Goal: Task Accomplishment & Management: Manage account settings

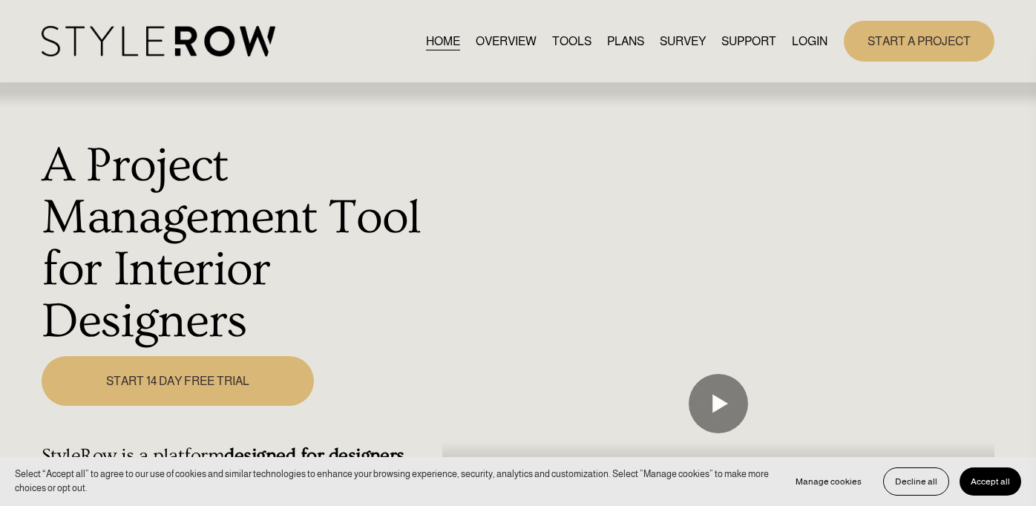
click at [805, 40] on link "LOGIN" at bounding box center [810, 41] width 36 height 20
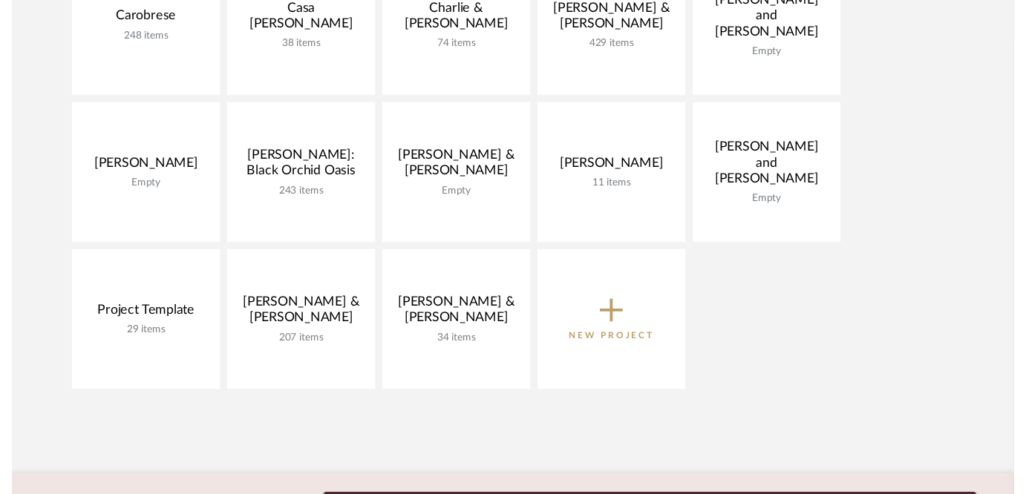
scroll to position [412, 0]
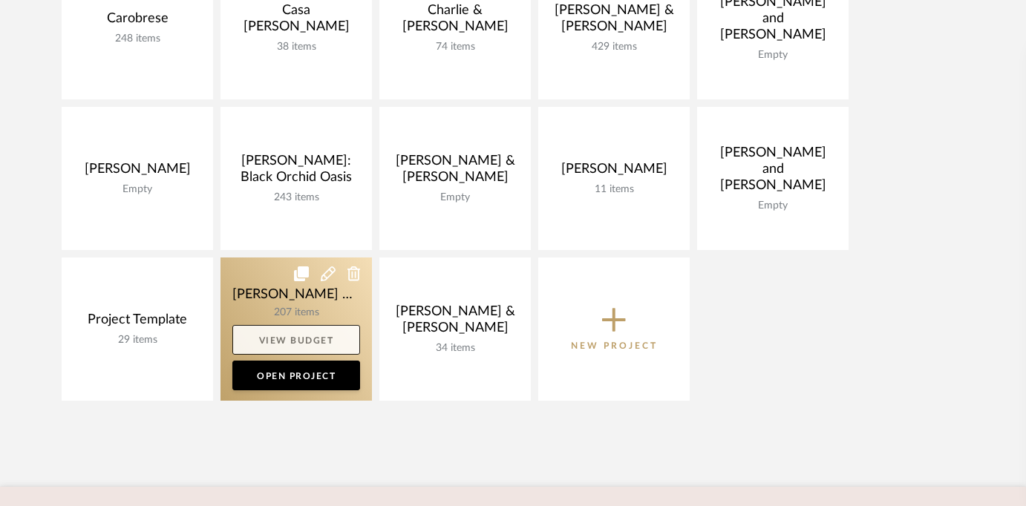
click at [289, 336] on link "View Budget" at bounding box center [296, 340] width 128 height 30
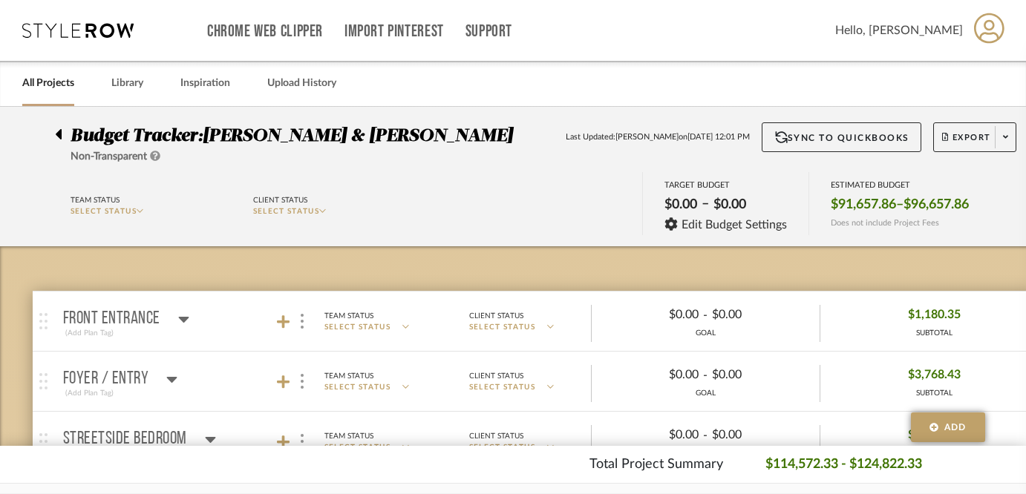
click at [41, 80] on link "All Projects" at bounding box center [48, 83] width 52 height 20
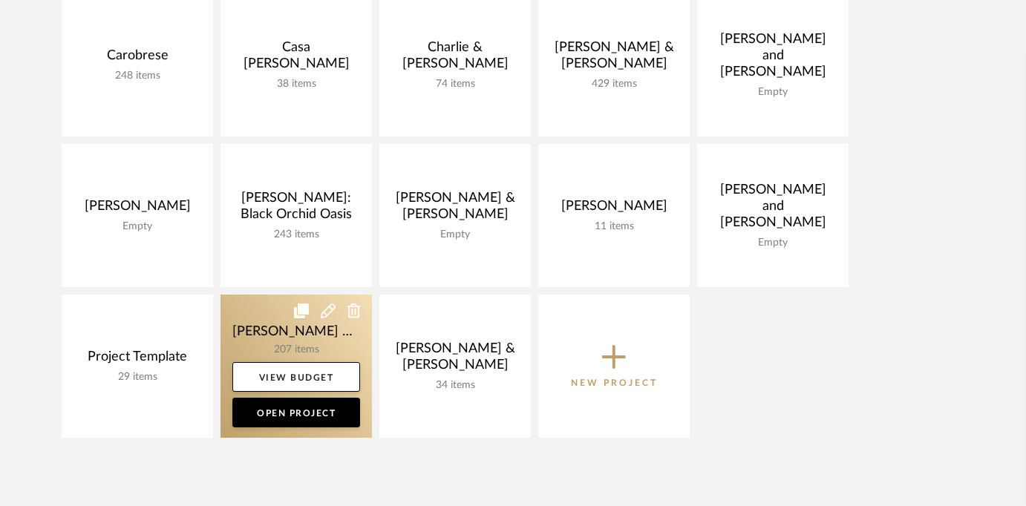
scroll to position [378, 0]
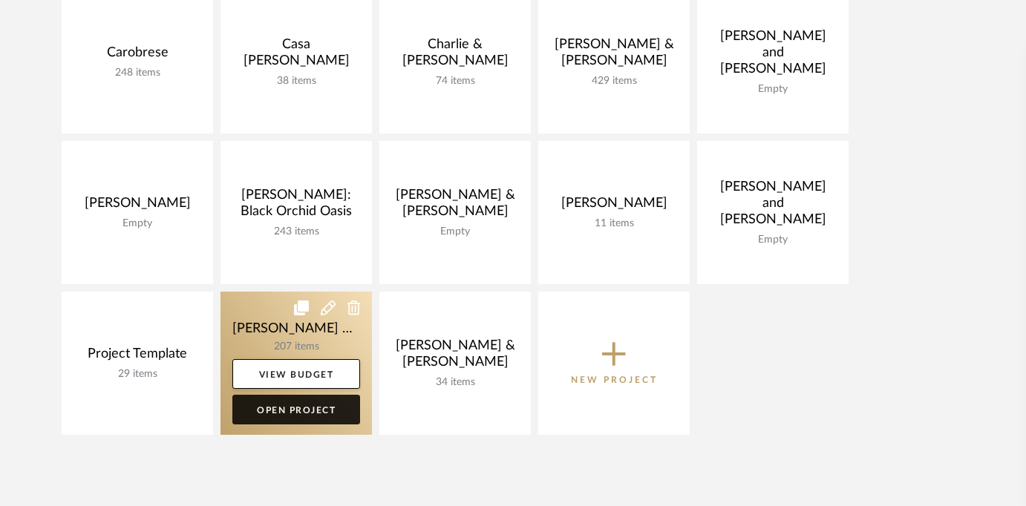
click at [303, 417] on link "Open Project" at bounding box center [296, 410] width 128 height 30
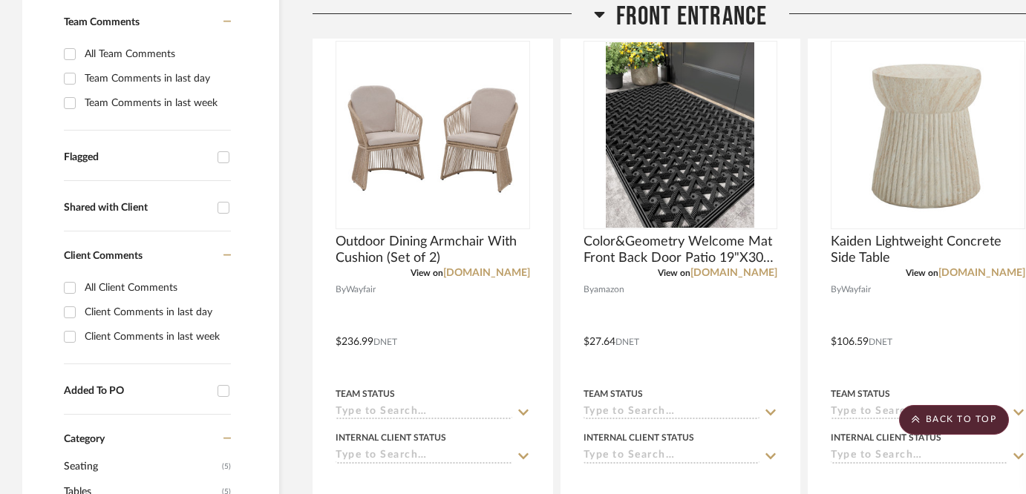
scroll to position [452, 0]
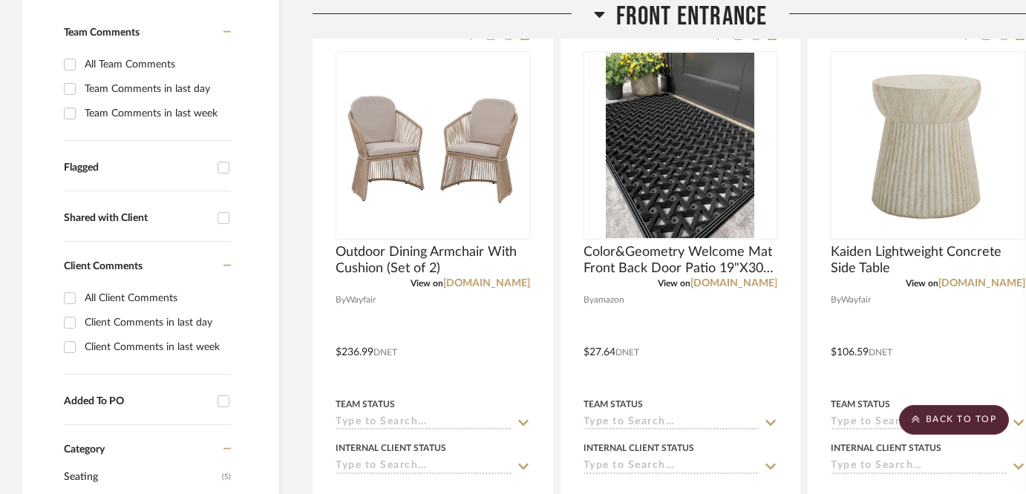
click at [597, 11] on icon at bounding box center [599, 14] width 10 height 6
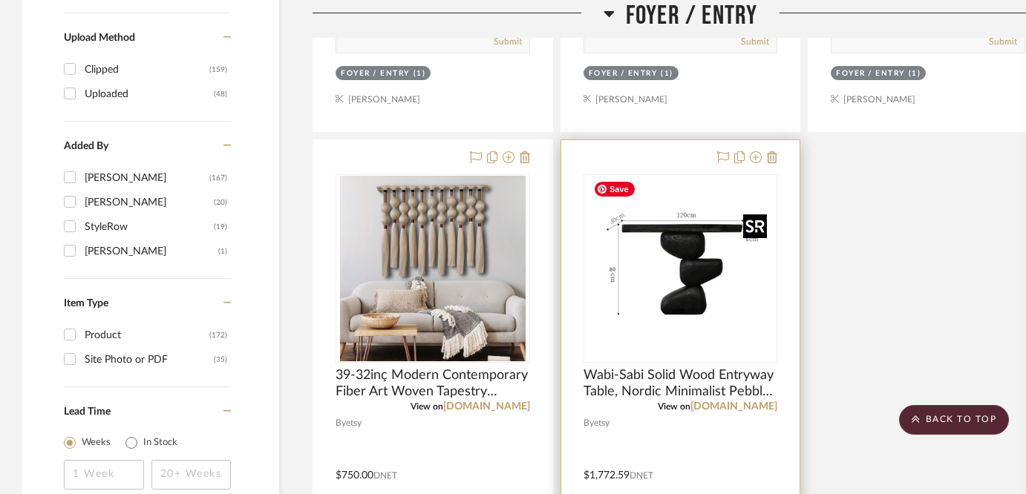
scroll to position [1725, 0]
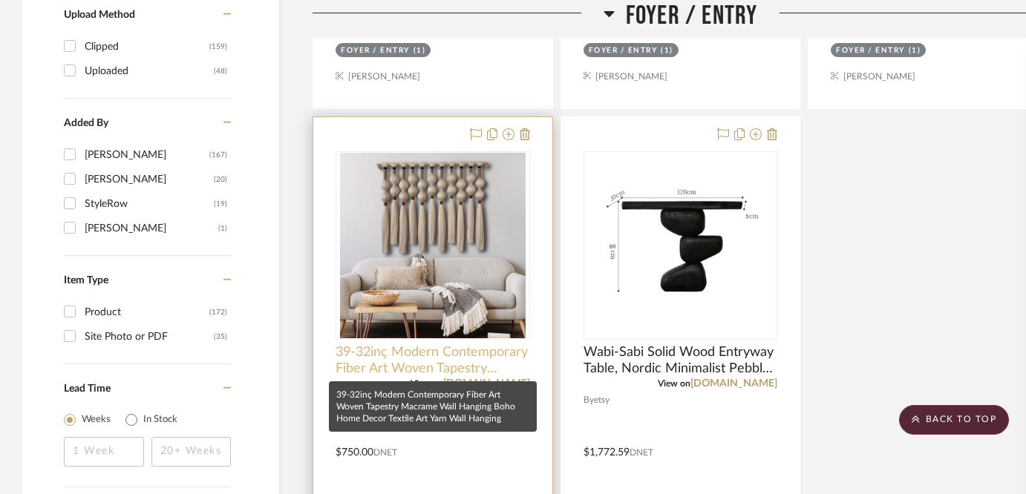
click at [407, 348] on span "39-32inç Modern Contemporary Fiber Art Woven Tapestry Macrame Wall Hanging Boho…" at bounding box center [433, 360] width 195 height 33
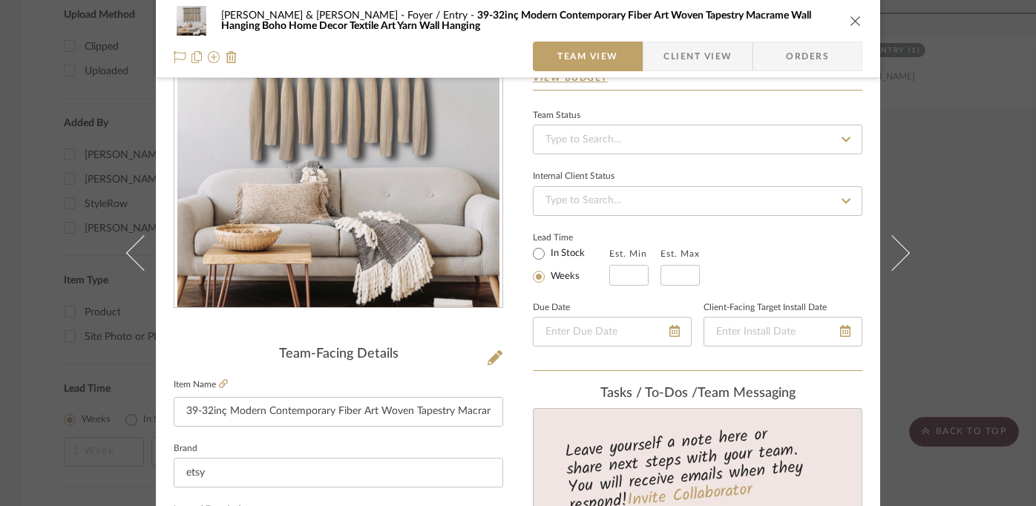
scroll to position [27, 0]
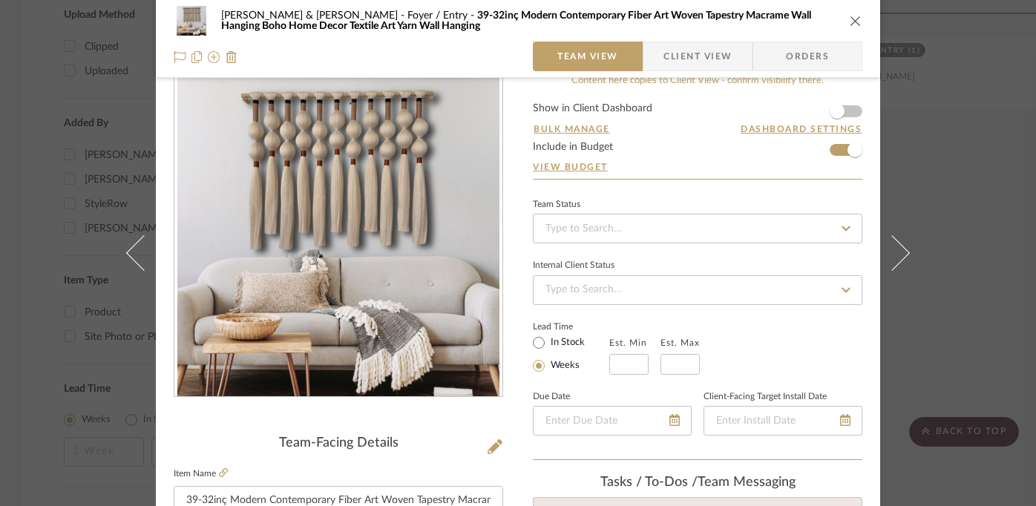
click at [850, 19] on icon "close" at bounding box center [856, 21] width 12 height 12
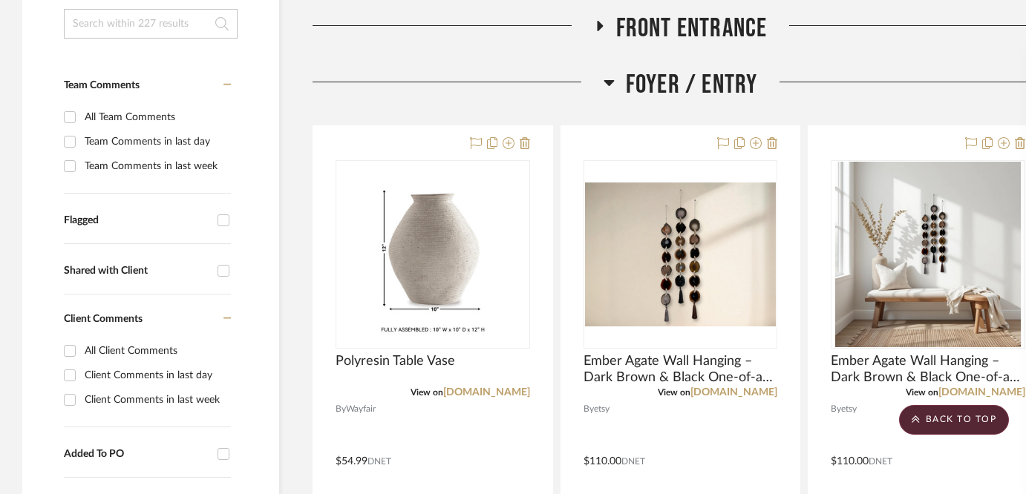
scroll to position [189, 0]
